Goal: Information Seeking & Learning: Learn about a topic

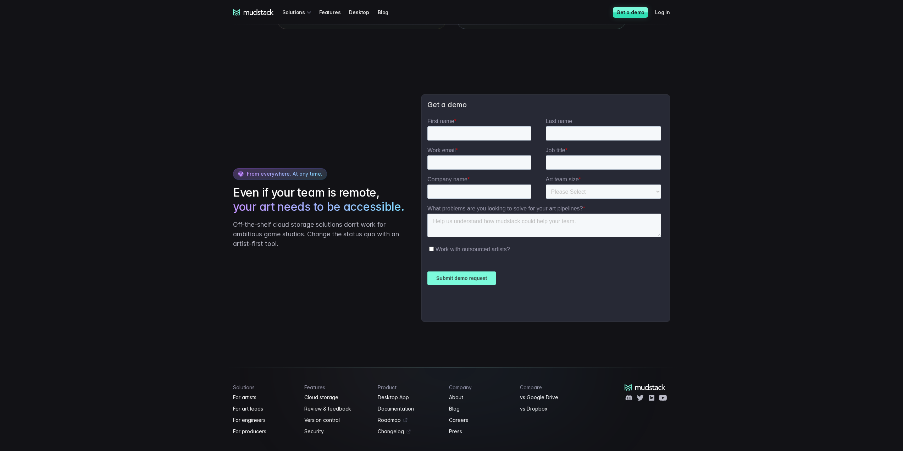
scroll to position [1630, 0]
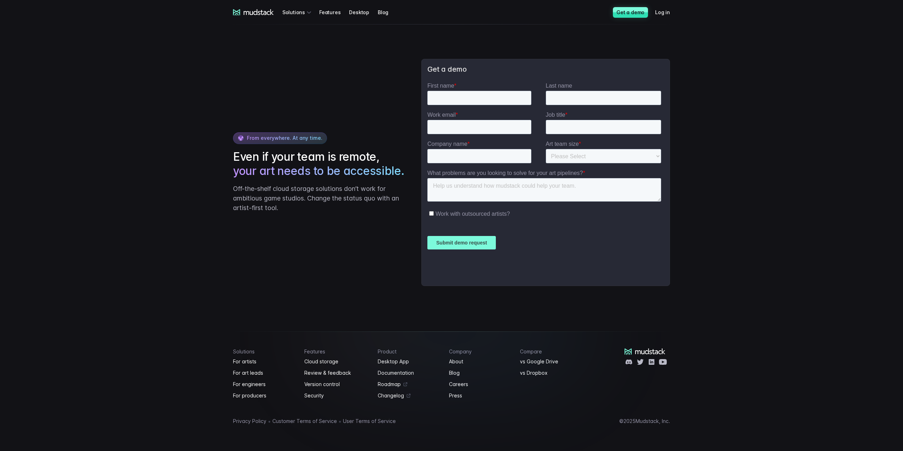
scroll to position [1362, 0]
click at [326, 361] on link "Cloud storage" at bounding box center [336, 361] width 65 height 9
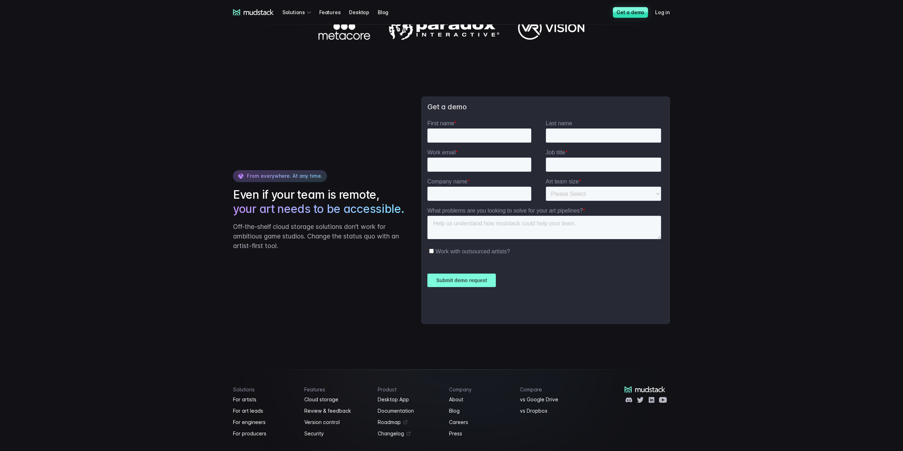
scroll to position [1108, 0]
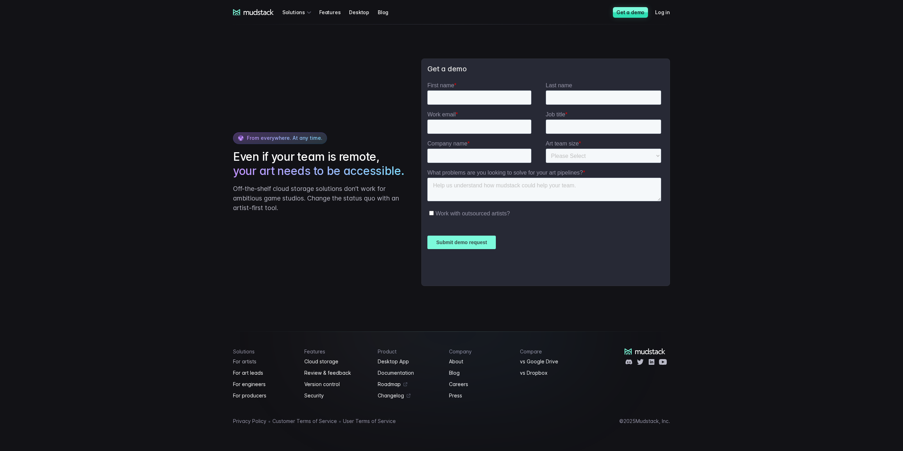
click at [240, 359] on link "For artists" at bounding box center [264, 361] width 63 height 9
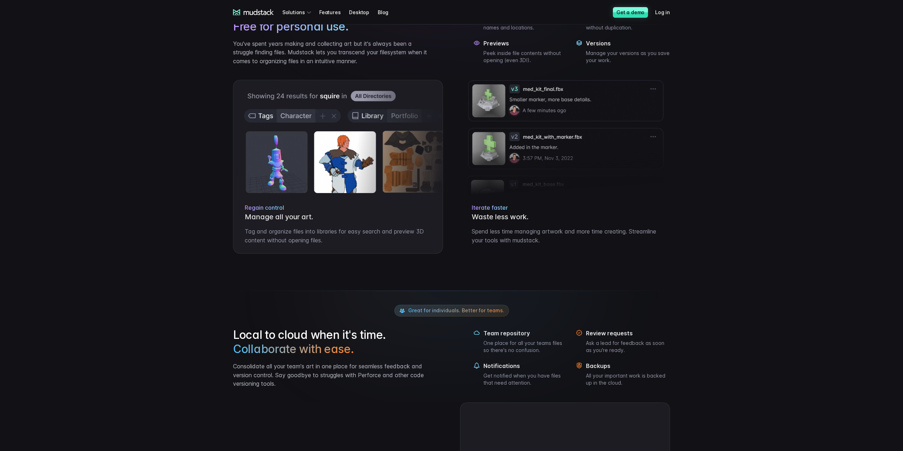
drag, startPoint x: 132, startPoint y: 132, endPoint x: 140, endPoint y: 252, distance: 120.6
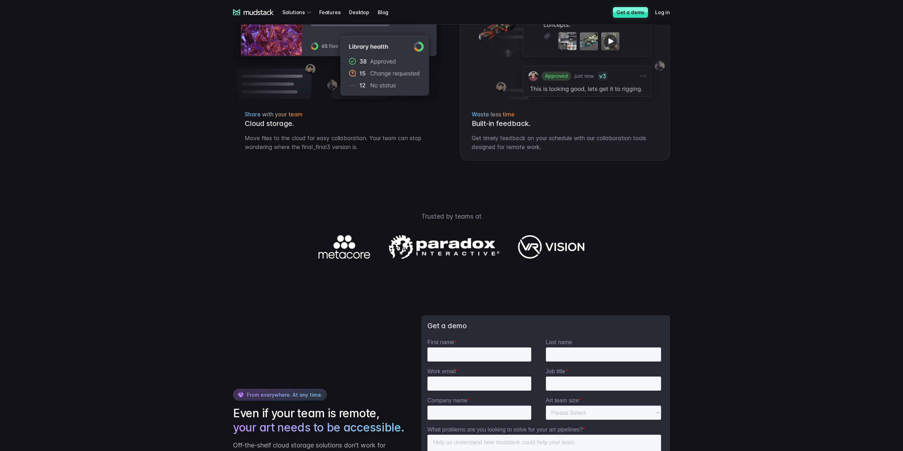
drag, startPoint x: 171, startPoint y: 121, endPoint x: 160, endPoint y: 253, distance: 133.1
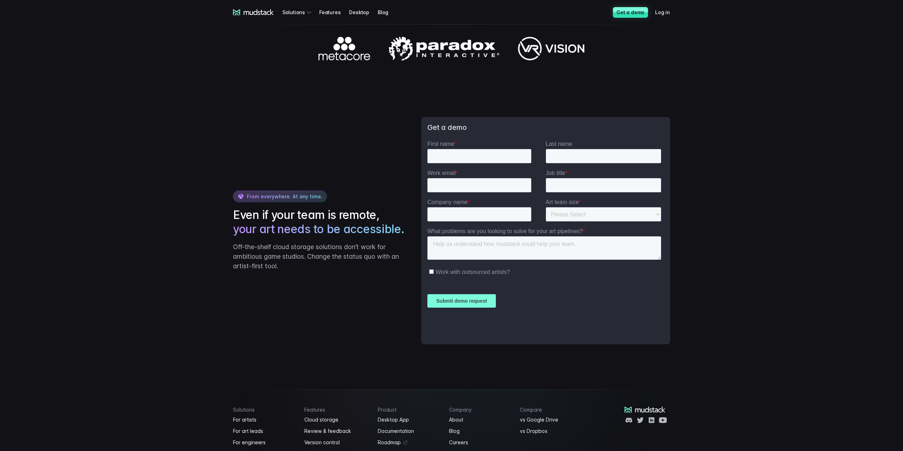
scroll to position [966, 0]
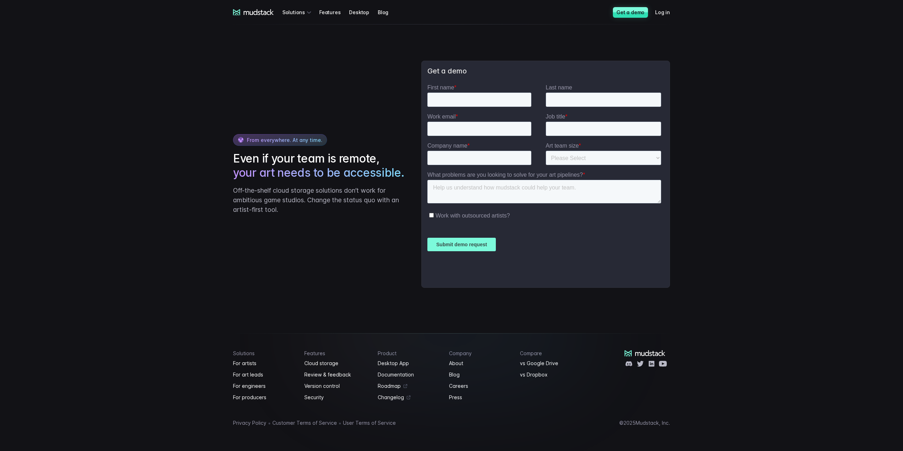
drag, startPoint x: 180, startPoint y: 168, endPoint x: 190, endPoint y: 269, distance: 101.6
click at [253, 372] on link "For art leads" at bounding box center [264, 374] width 63 height 9
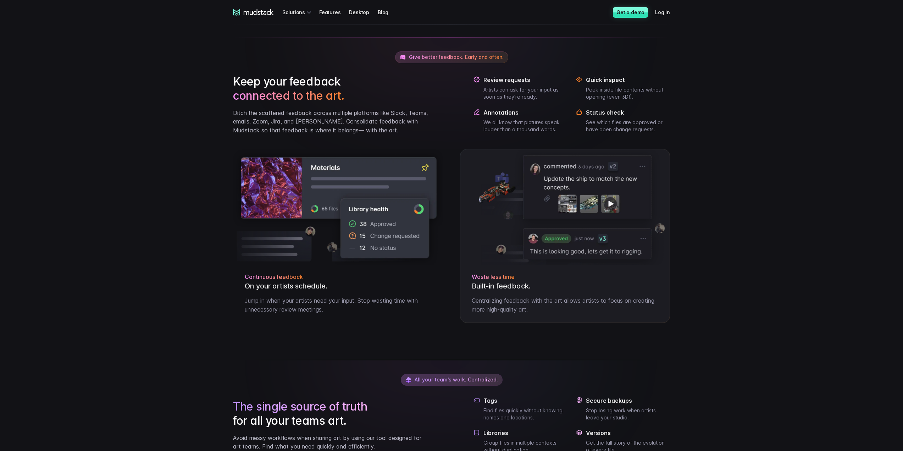
drag, startPoint x: 199, startPoint y: 102, endPoint x: 188, endPoint y: 227, distance: 126.0
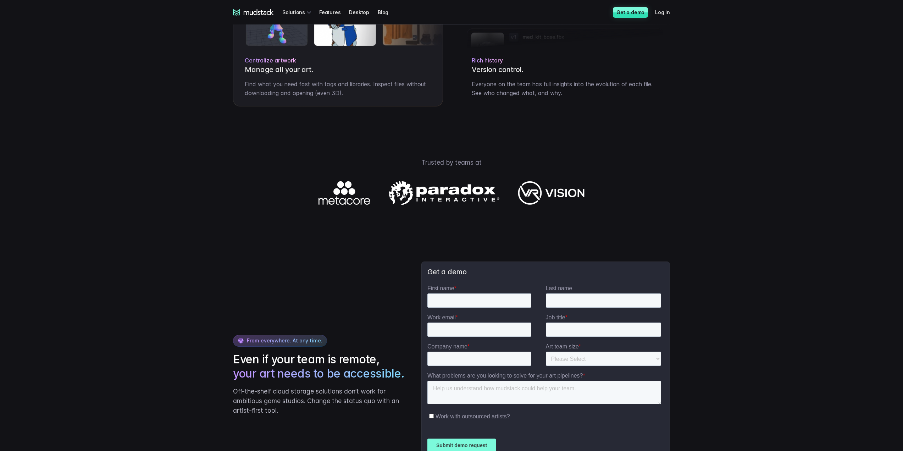
scroll to position [962, 0]
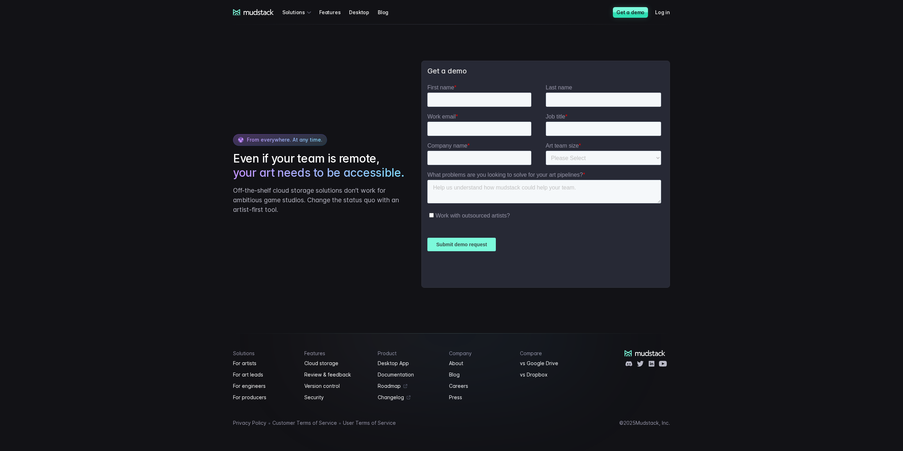
drag, startPoint x: 194, startPoint y: 115, endPoint x: 190, endPoint y: 272, distance: 157.2
click at [250, 384] on link "For engineers" at bounding box center [264, 386] width 63 height 9
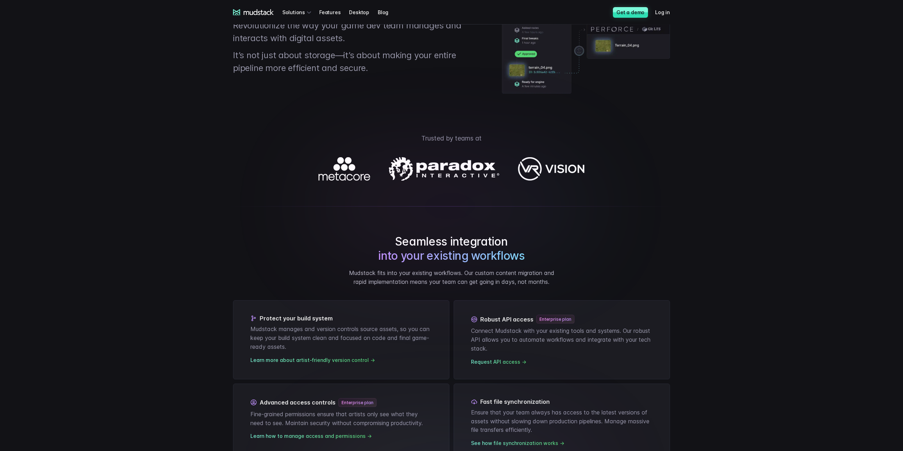
drag, startPoint x: 176, startPoint y: 68, endPoint x: 176, endPoint y: 156, distance: 87.6
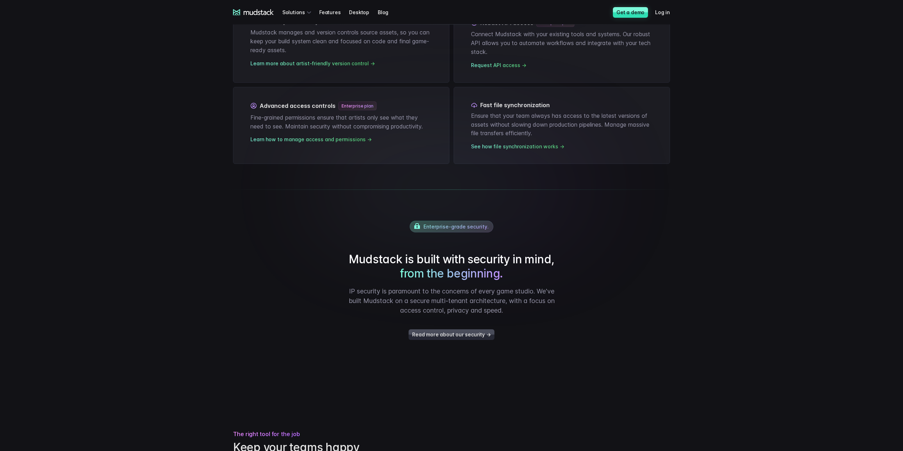
drag, startPoint x: 184, startPoint y: 212, endPoint x: 184, endPoint y: 216, distance: 4.3
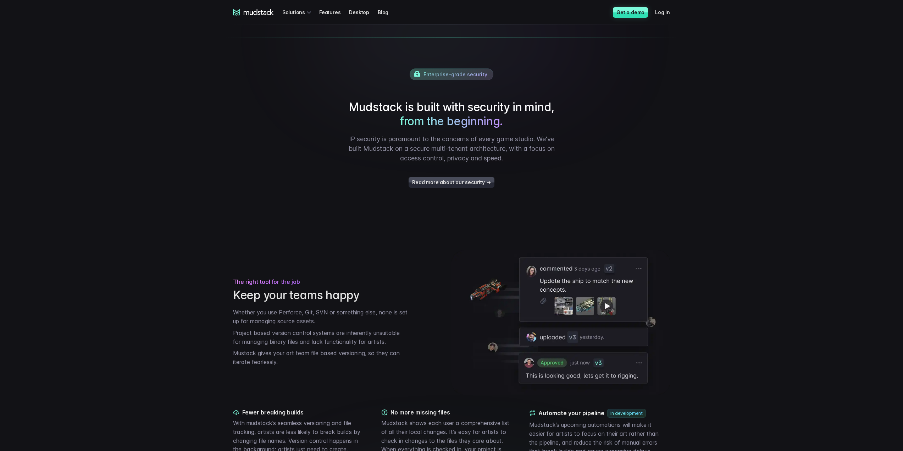
drag, startPoint x: 186, startPoint y: 97, endPoint x: 185, endPoint y: 167, distance: 70.2
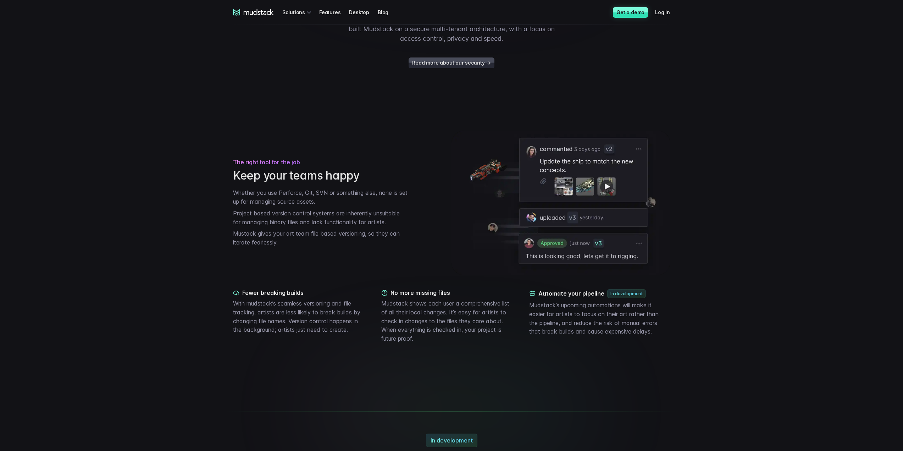
drag, startPoint x: 187, startPoint y: 100, endPoint x: 179, endPoint y: 235, distance: 135.0
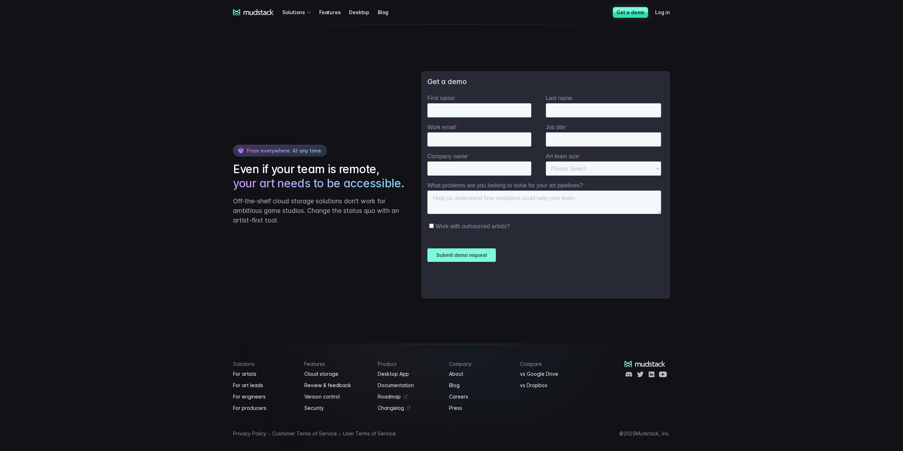
scroll to position [1308, 0]
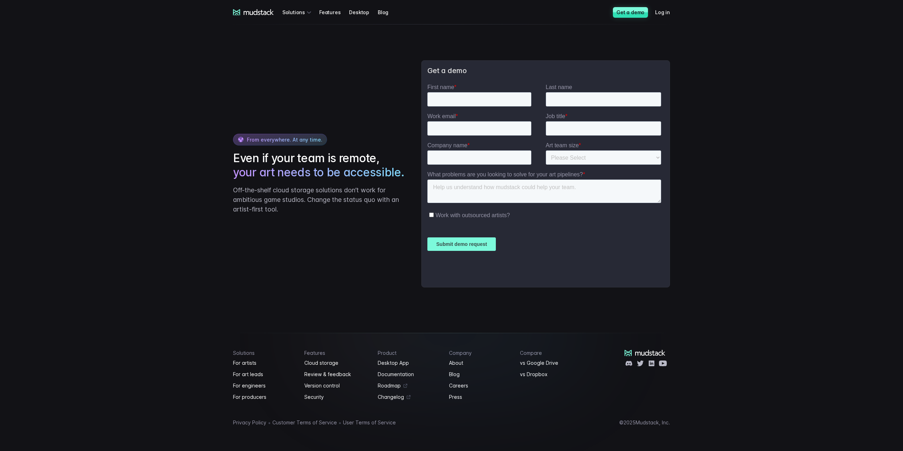
drag, startPoint x: 180, startPoint y: 210, endPoint x: 181, endPoint y: 307, distance: 97.6
click at [262, 394] on link "For producers" at bounding box center [264, 397] width 63 height 9
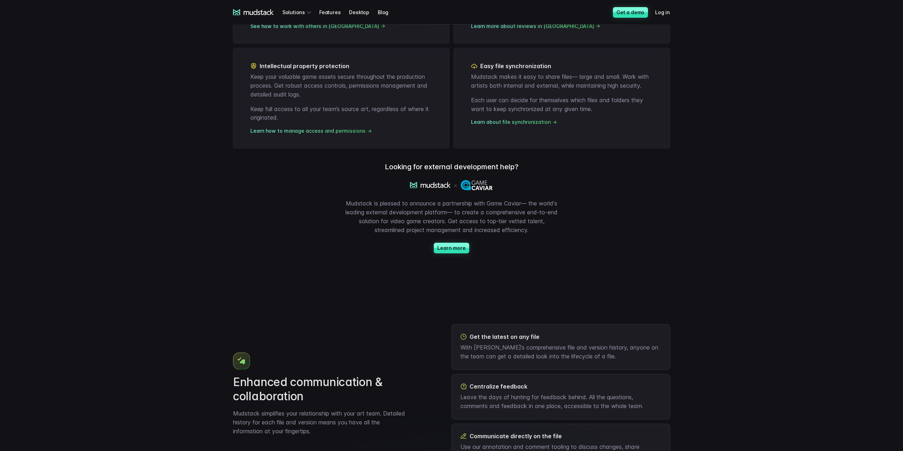
drag, startPoint x: 184, startPoint y: 43, endPoint x: 205, endPoint y: 183, distance: 142.4
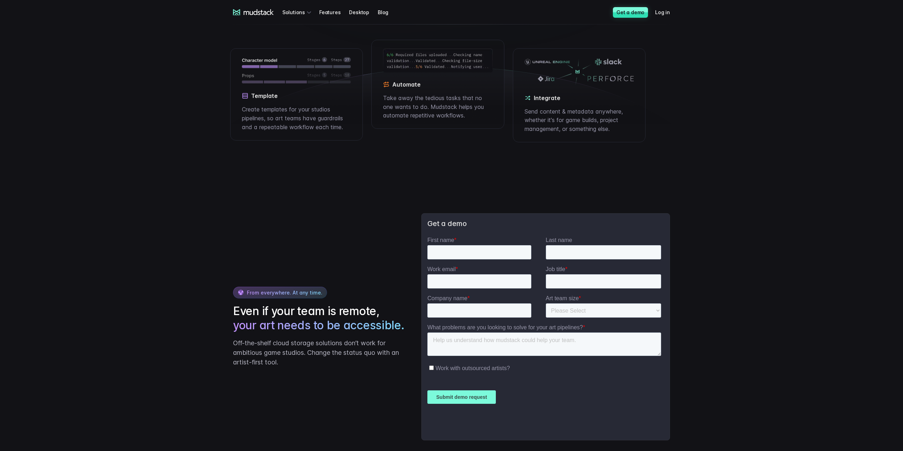
scroll to position [1264, 0]
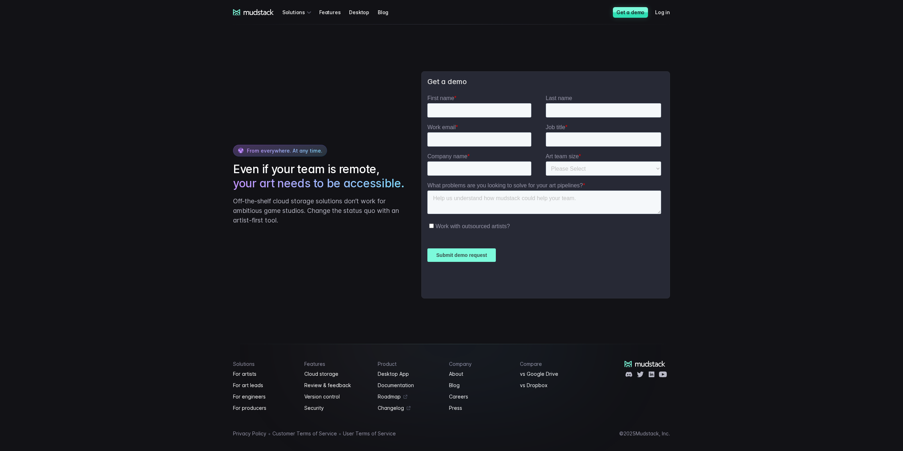
drag, startPoint x: 181, startPoint y: 68, endPoint x: 183, endPoint y: 232, distance: 163.9
click at [316, 370] on link "Cloud storage" at bounding box center [336, 374] width 65 height 9
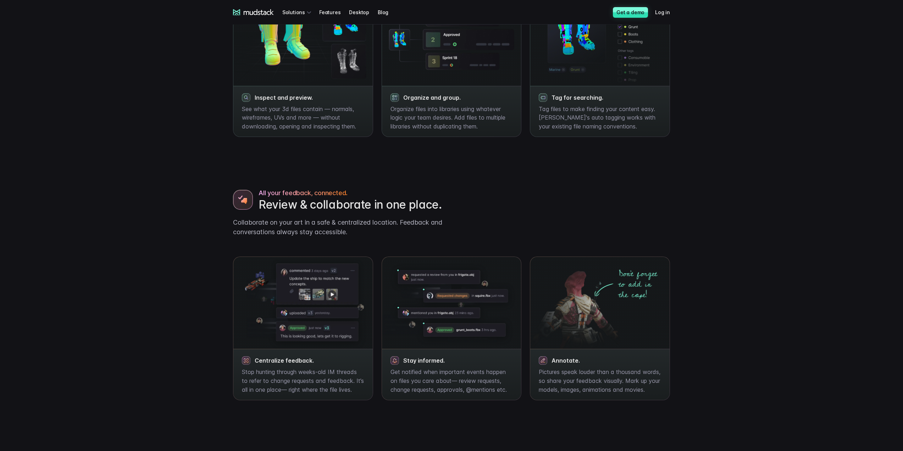
scroll to position [1108, 0]
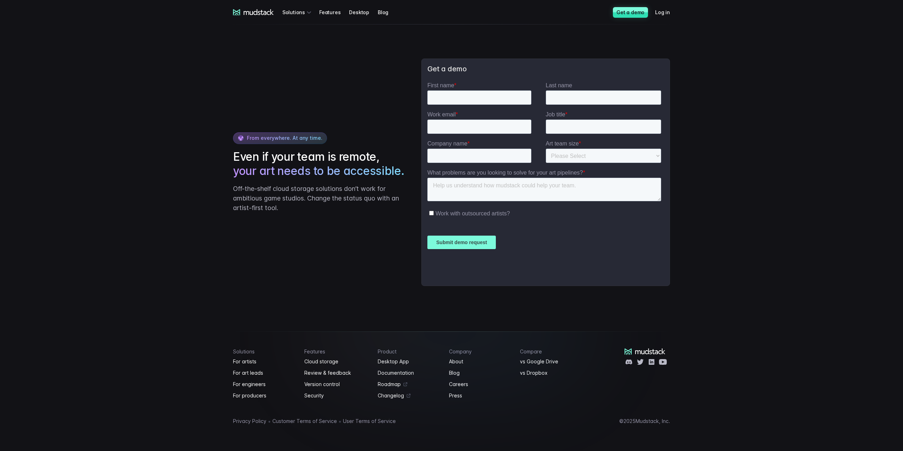
drag, startPoint x: 187, startPoint y: 174, endPoint x: 174, endPoint y: 416, distance: 242.3
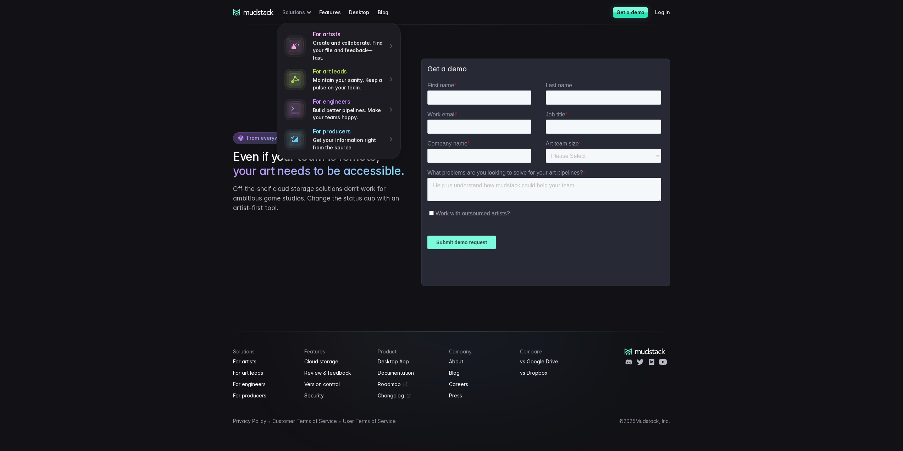
click at [291, 11] on div "For artists Create and collaborate. Find your file and feedback— fast. For art …" at bounding box center [297, 12] width 31 height 13
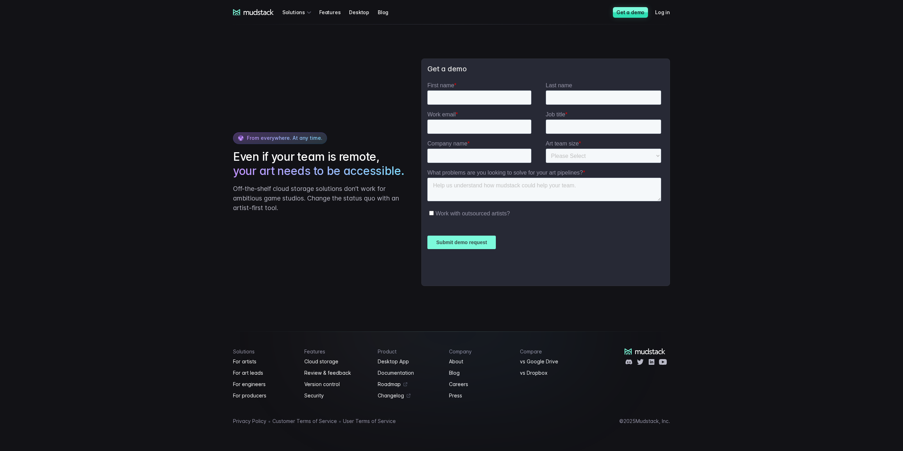
click at [333, 10] on link "Features" at bounding box center [334, 12] width 30 height 13
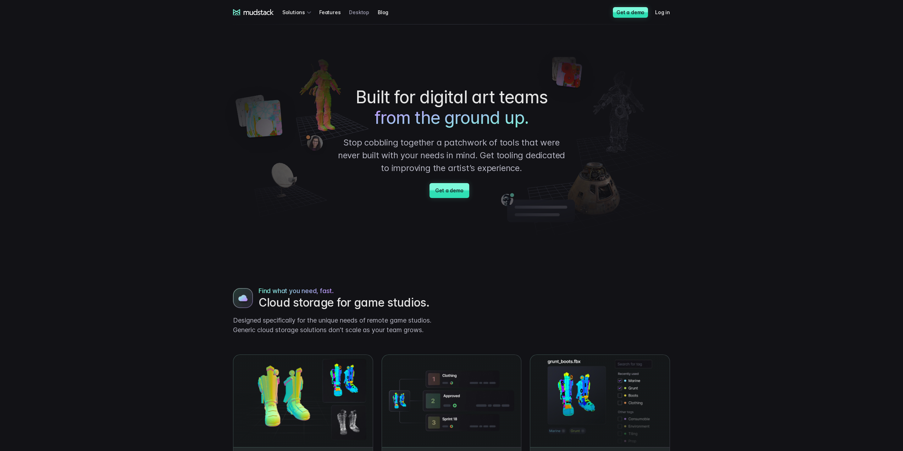
click at [362, 13] on link "Desktop" at bounding box center [363, 12] width 29 height 13
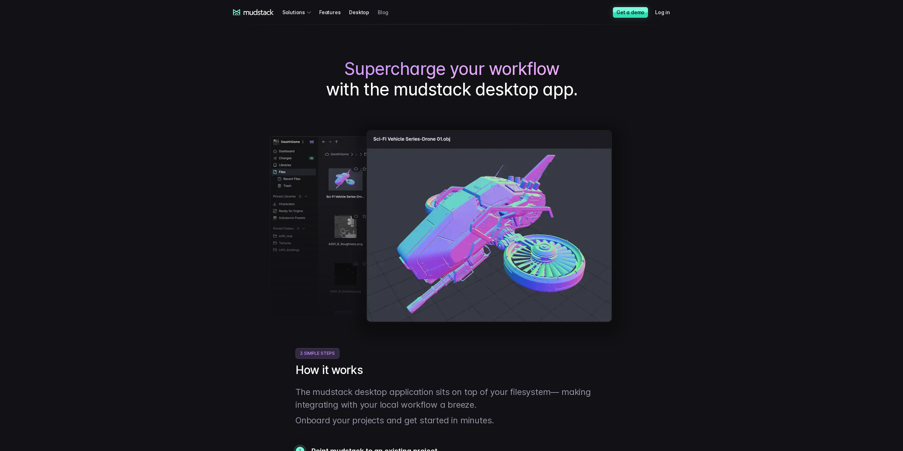
click at [381, 12] on link "Blog" at bounding box center [387, 12] width 19 height 13
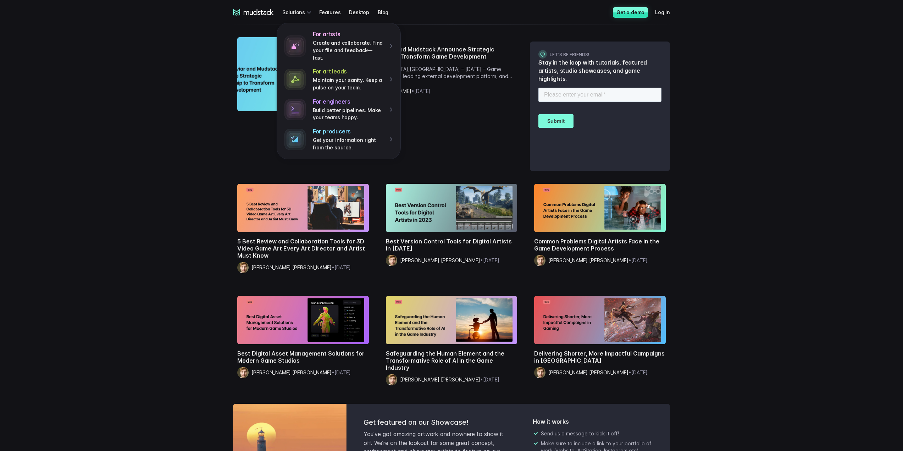
click at [259, 10] on icon at bounding box center [253, 12] width 41 height 6
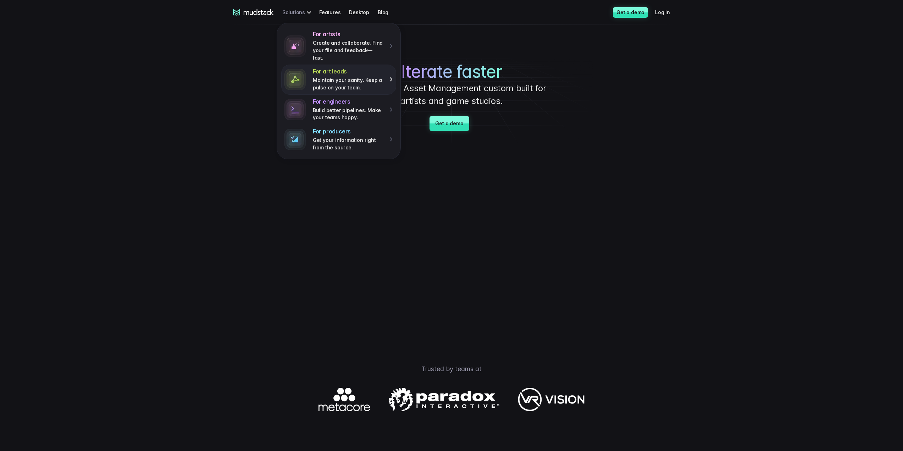
click at [348, 77] on p "Maintain your sanity. Keep a pulse on your team." at bounding box center [349, 84] width 72 height 15
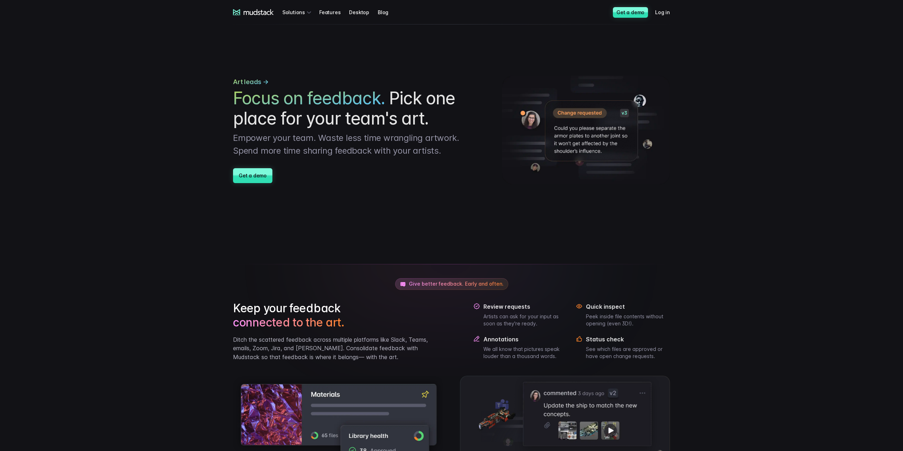
drag, startPoint x: 175, startPoint y: 393, endPoint x: 226, endPoint y: 113, distance: 285.0
